Goal: Information Seeking & Learning: Learn about a topic

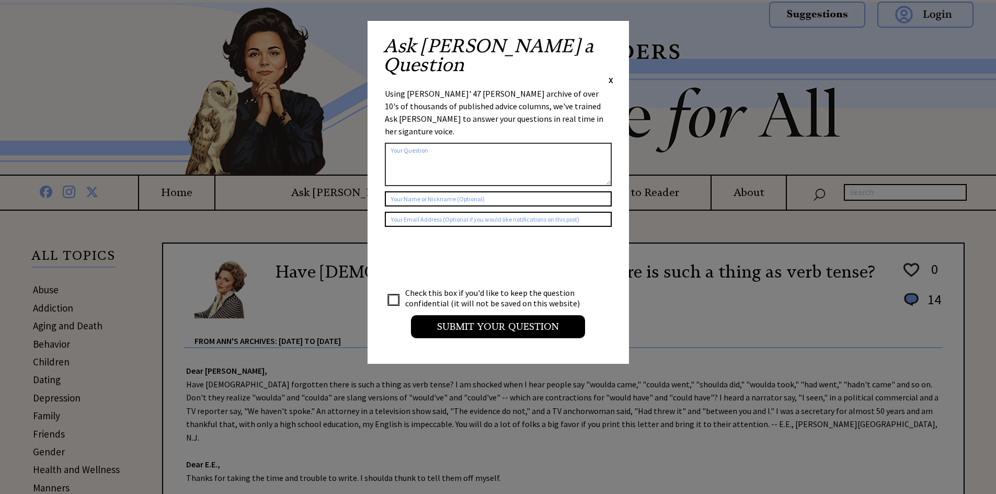
click at [609, 75] on span "X" at bounding box center [610, 80] width 5 height 10
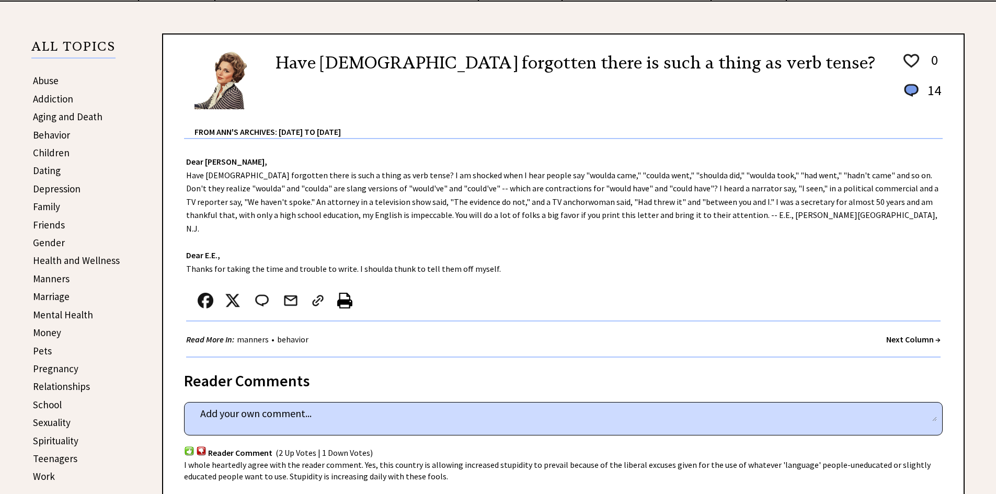
scroll to position [314, 0]
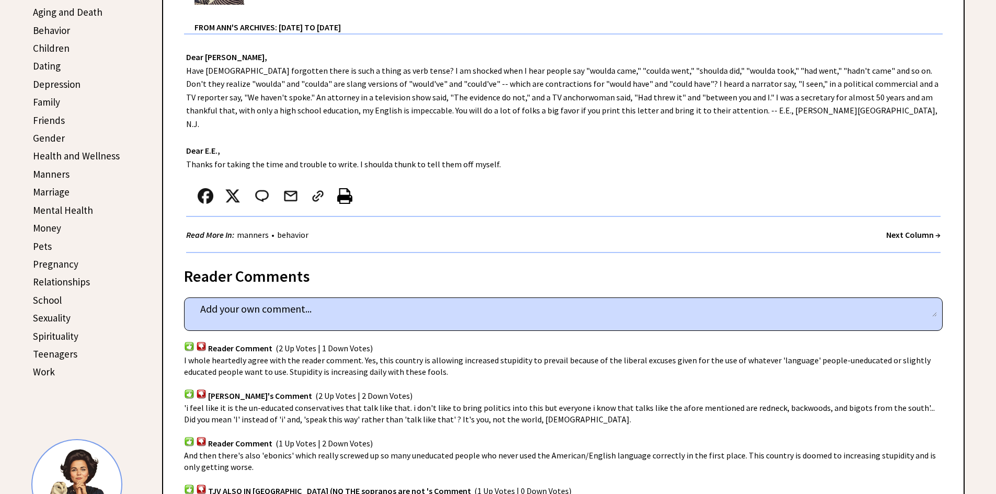
click at [62, 192] on link "Marriage" at bounding box center [51, 192] width 37 height 13
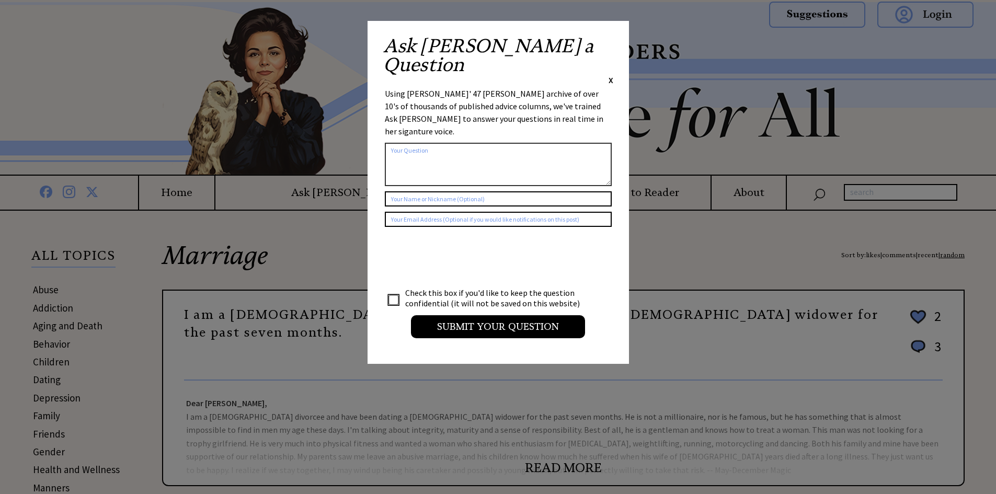
click at [610, 75] on span "X" at bounding box center [610, 80] width 5 height 10
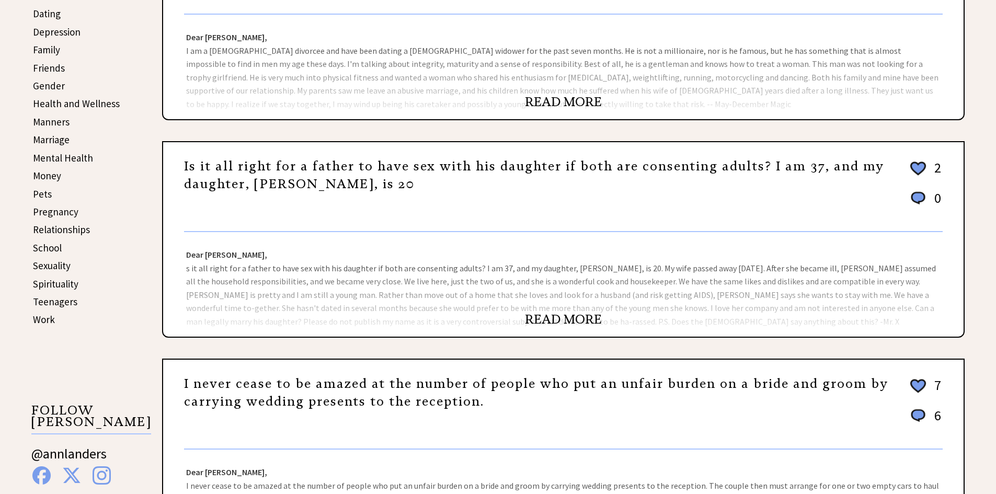
scroll to position [418, 0]
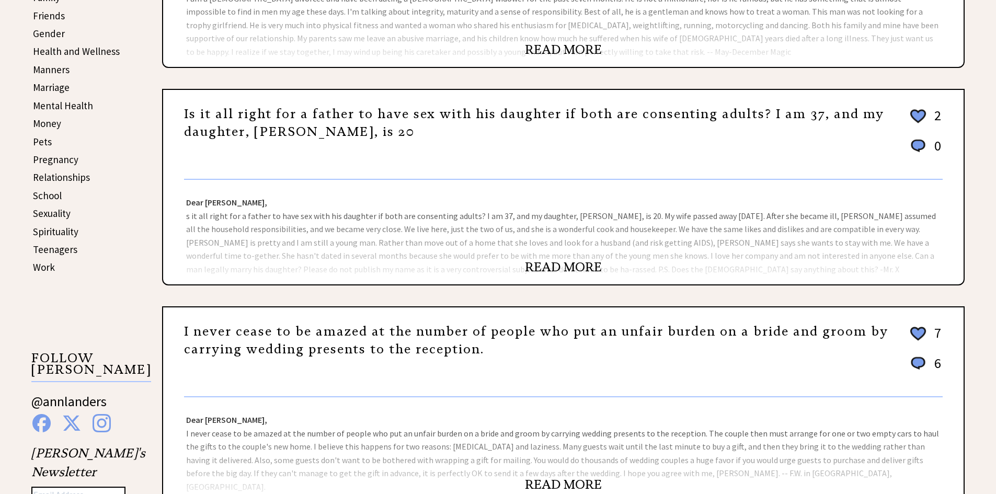
click at [567, 267] on link "READ MORE" at bounding box center [563, 267] width 77 height 16
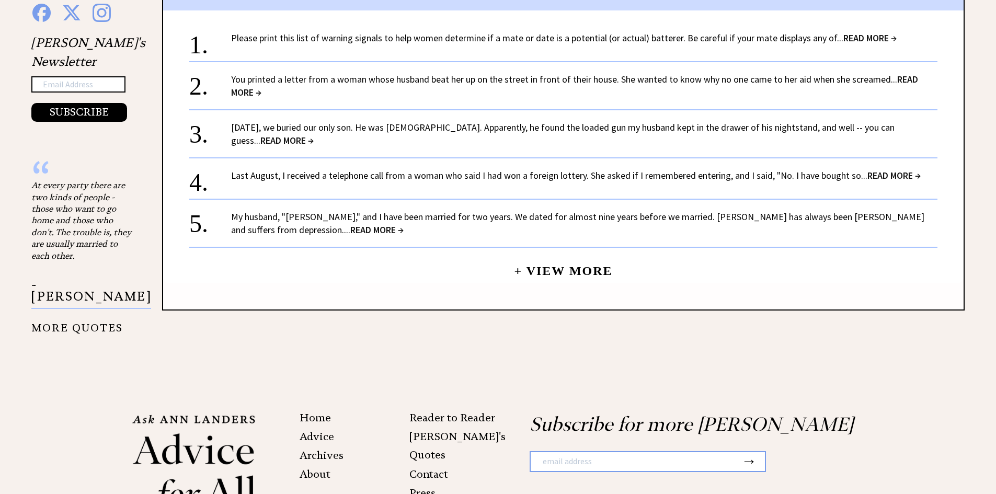
scroll to position [836, 0]
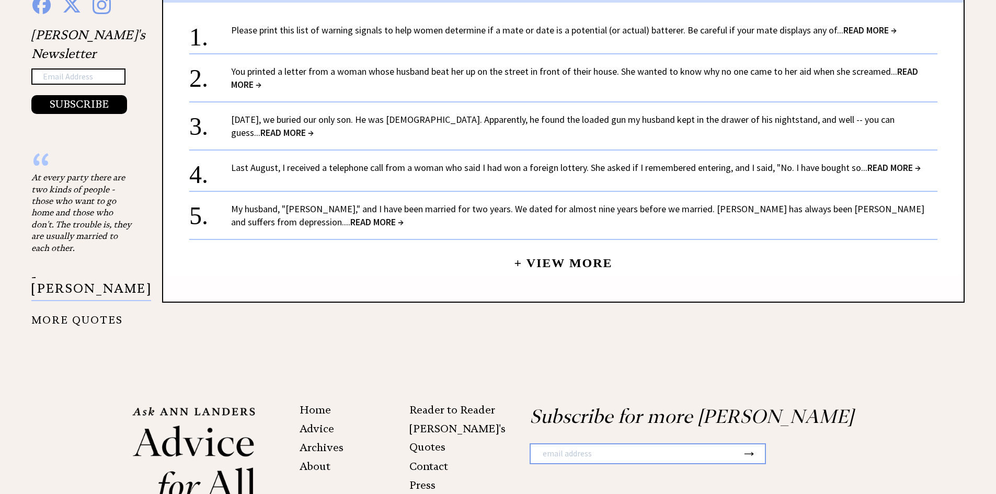
click at [885, 168] on span "READ MORE →" at bounding box center [893, 167] width 53 height 12
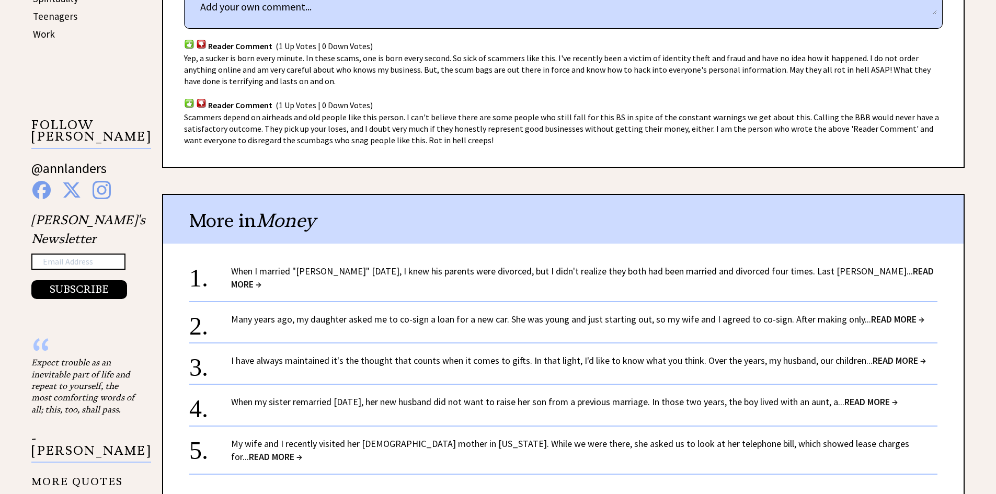
scroll to position [679, 0]
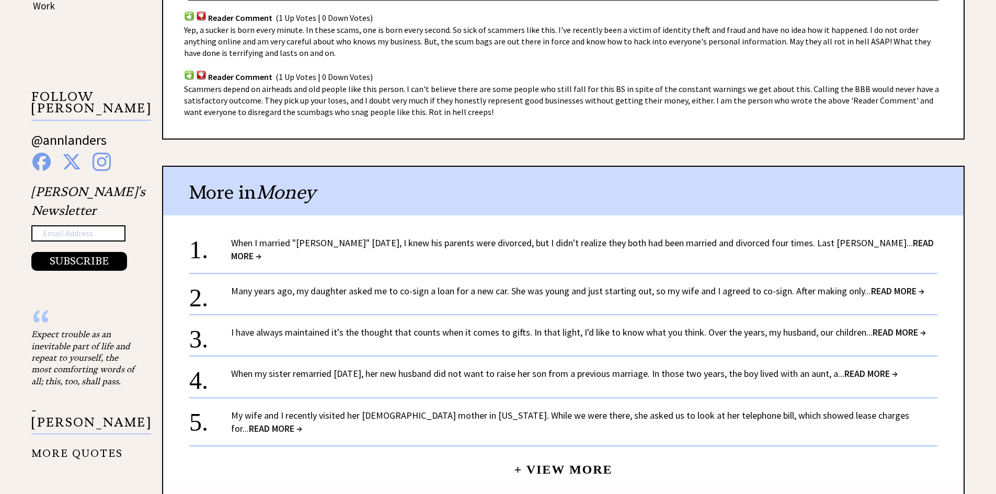
click at [786, 241] on link "When I married "Glenn" eight years ago, I knew his parents were divorced, but I…" at bounding box center [582, 249] width 702 height 25
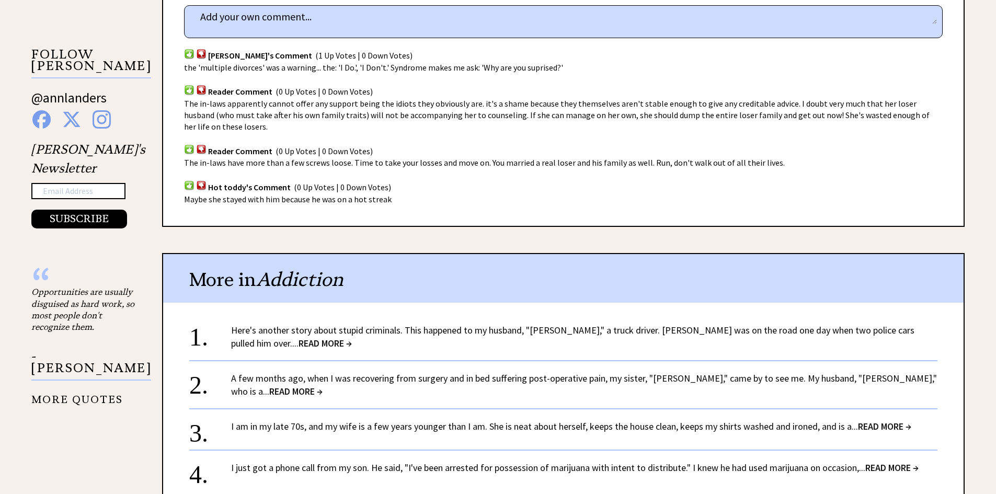
scroll to position [889, 0]
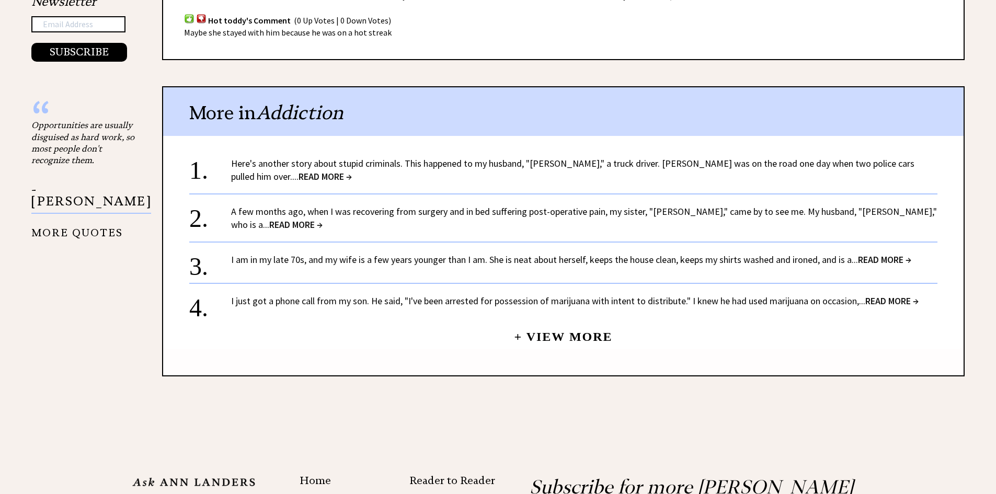
click at [352, 170] on span "READ MORE →" at bounding box center [324, 176] width 53 height 12
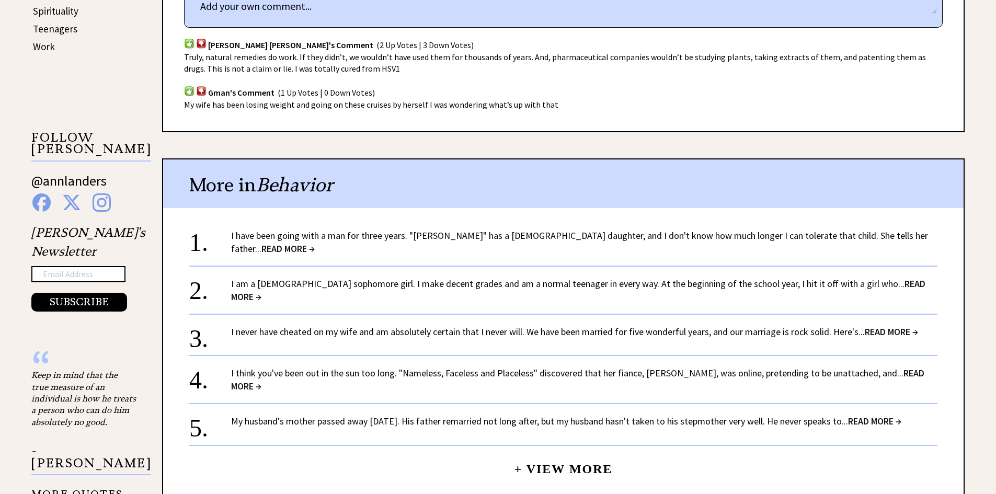
scroll to position [679, 0]
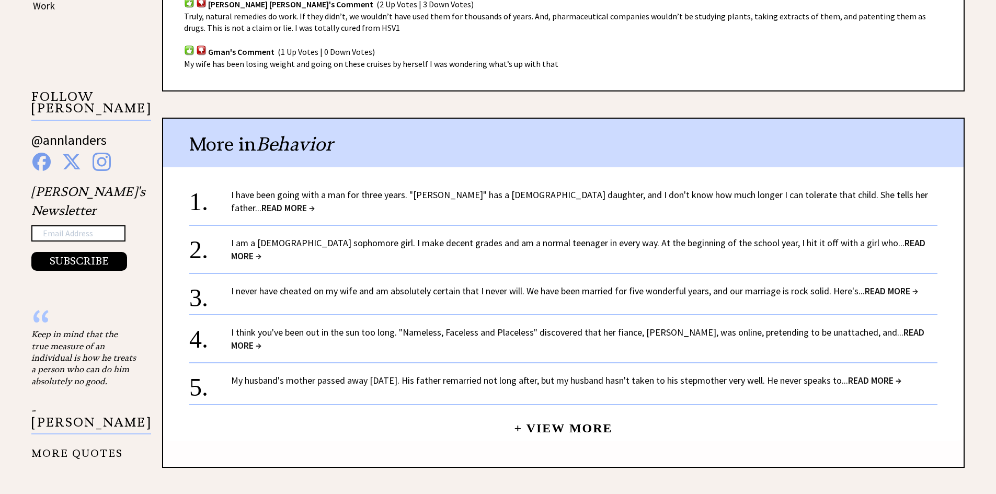
click at [315, 202] on span "READ MORE →" at bounding box center [287, 208] width 53 height 12
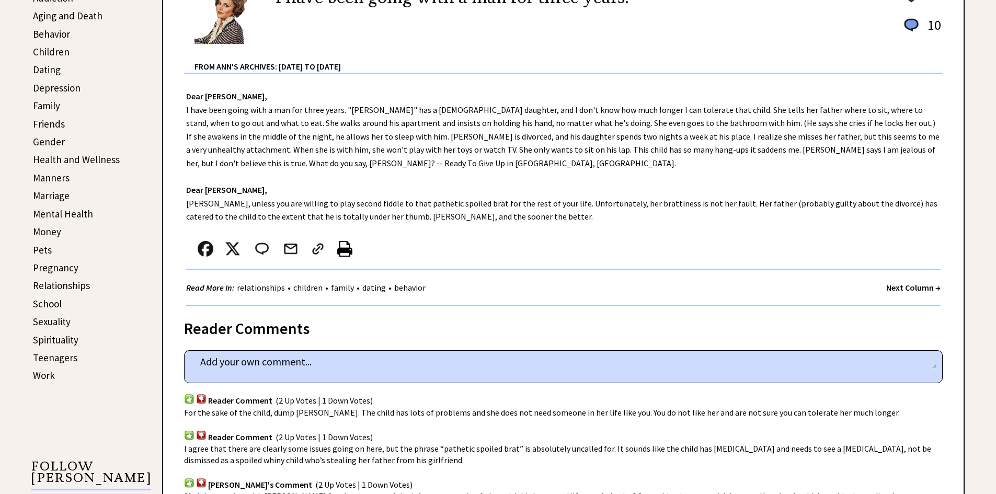
scroll to position [258, 0]
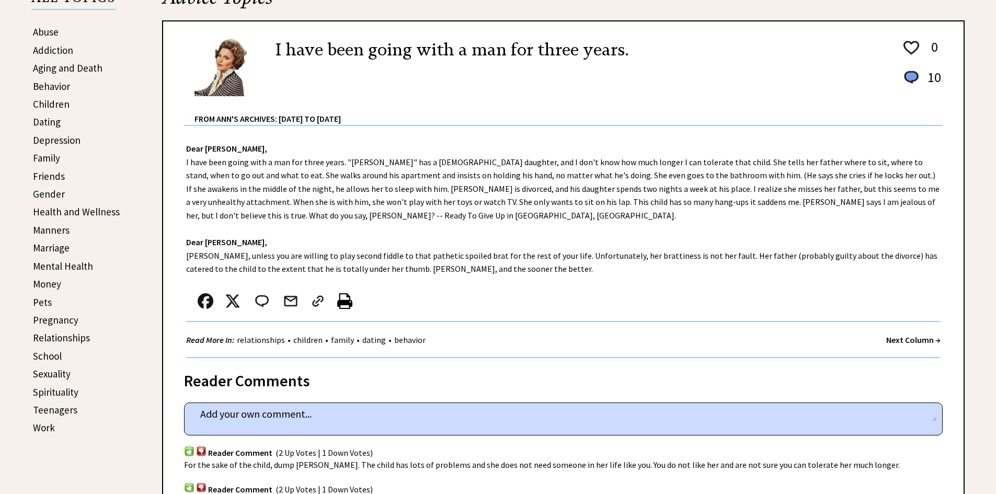
click at [64, 414] on link "Teenagers" at bounding box center [55, 409] width 44 height 13
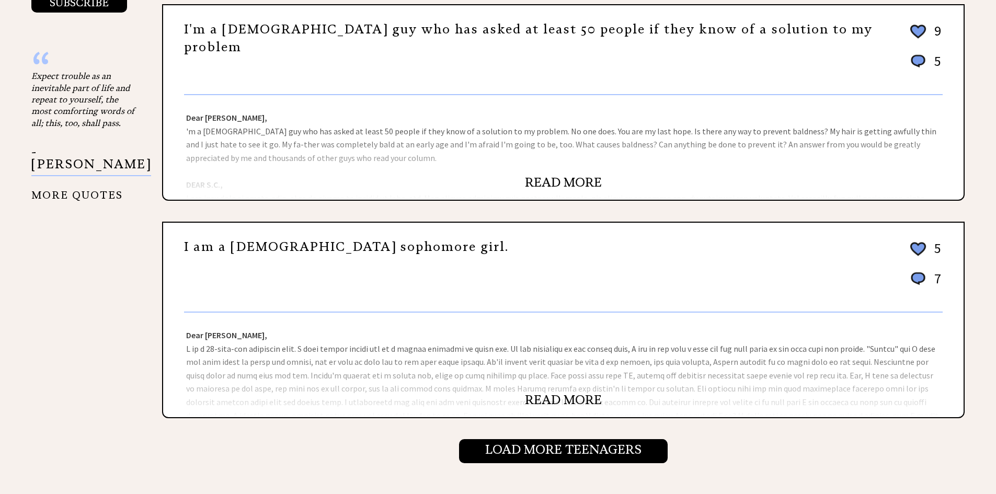
scroll to position [941, 0]
